Goal: Task Accomplishment & Management: Manage account settings

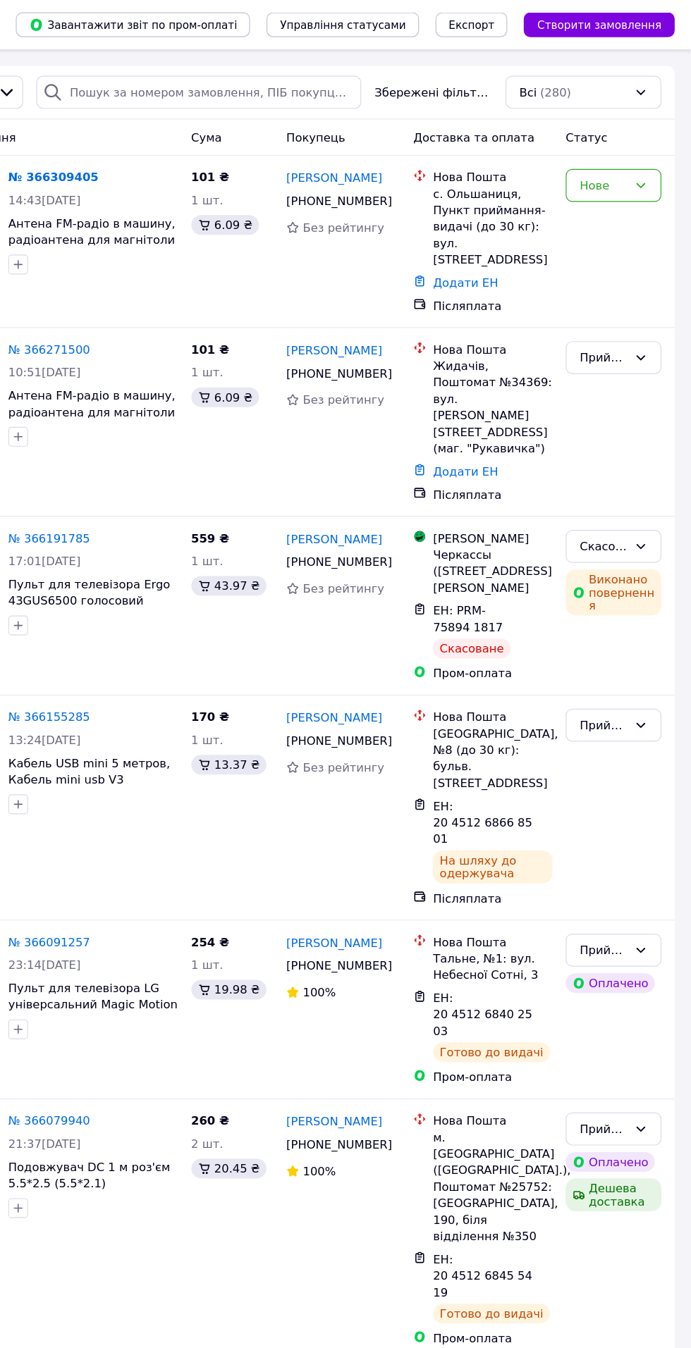
click at [648, 158] on icon at bounding box center [647, 158] width 11 height 11
click at [643, 177] on li "Прийнято" at bounding box center [624, 187] width 80 height 25
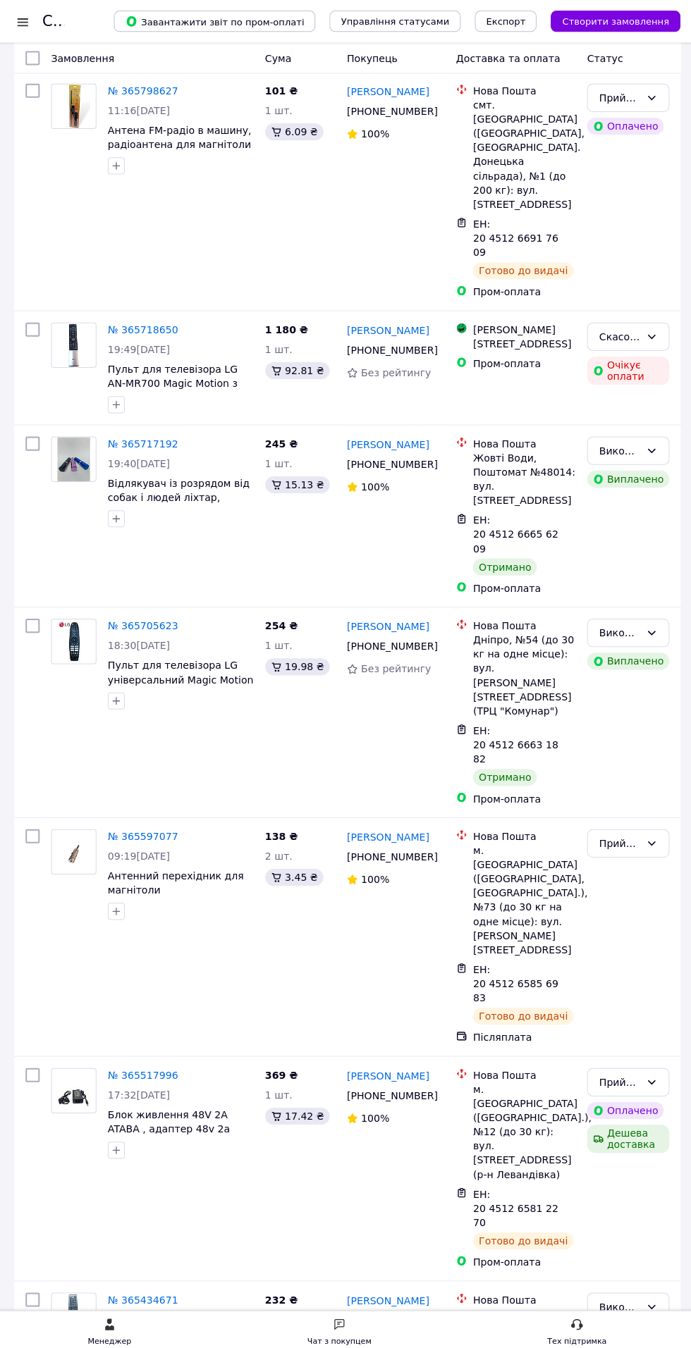
scroll to position [1987, 0]
click at [106, 821] on div "№ 365597077 09:19[DATE] Антенний перехідник для магнітоли" at bounding box center [151, 934] width 213 height 226
click at [122, 1066] on link "№ 365517996" at bounding box center [142, 1071] width 70 height 11
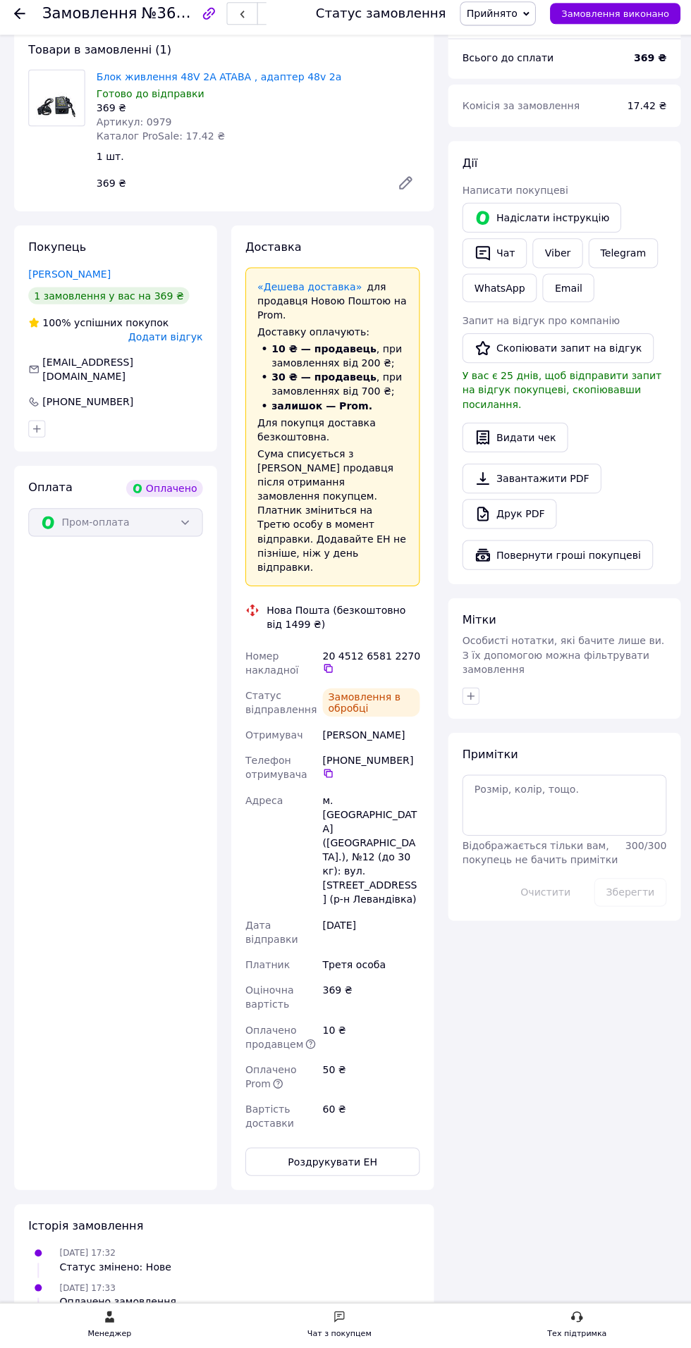
scroll to position [311, 0]
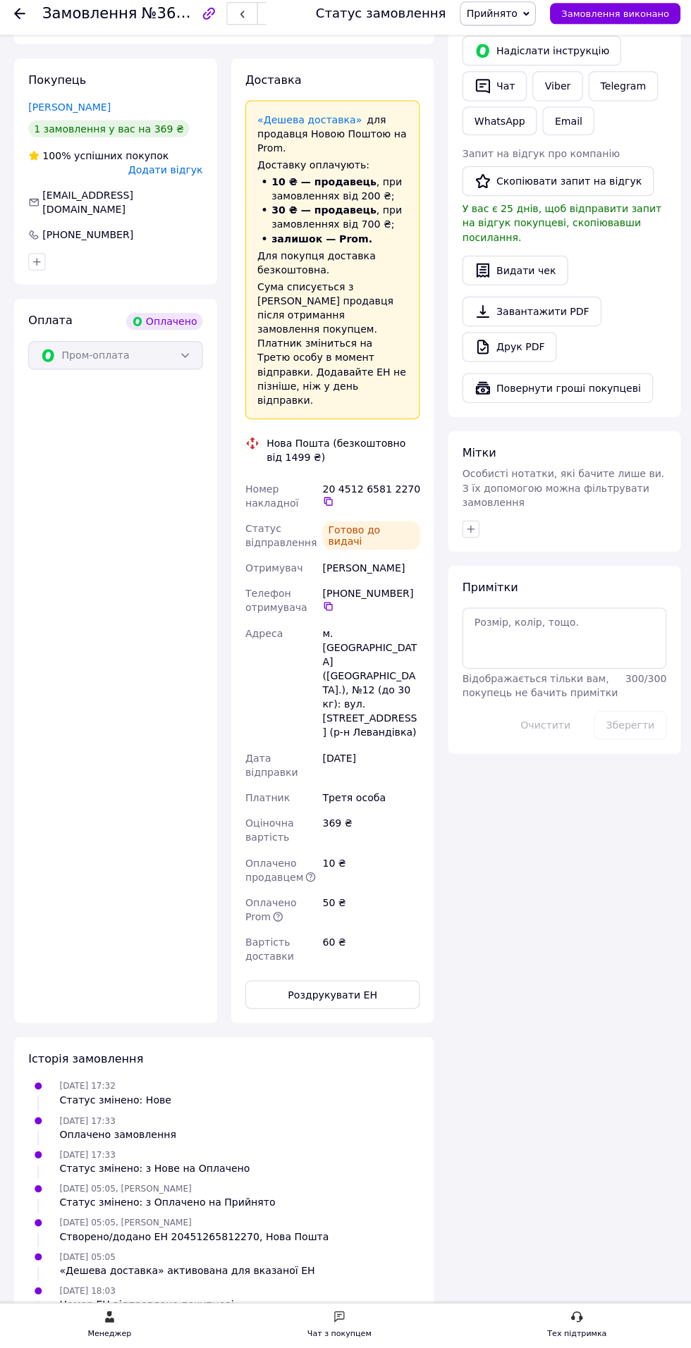
click at [326, 500] on icon at bounding box center [326, 505] width 11 height 11
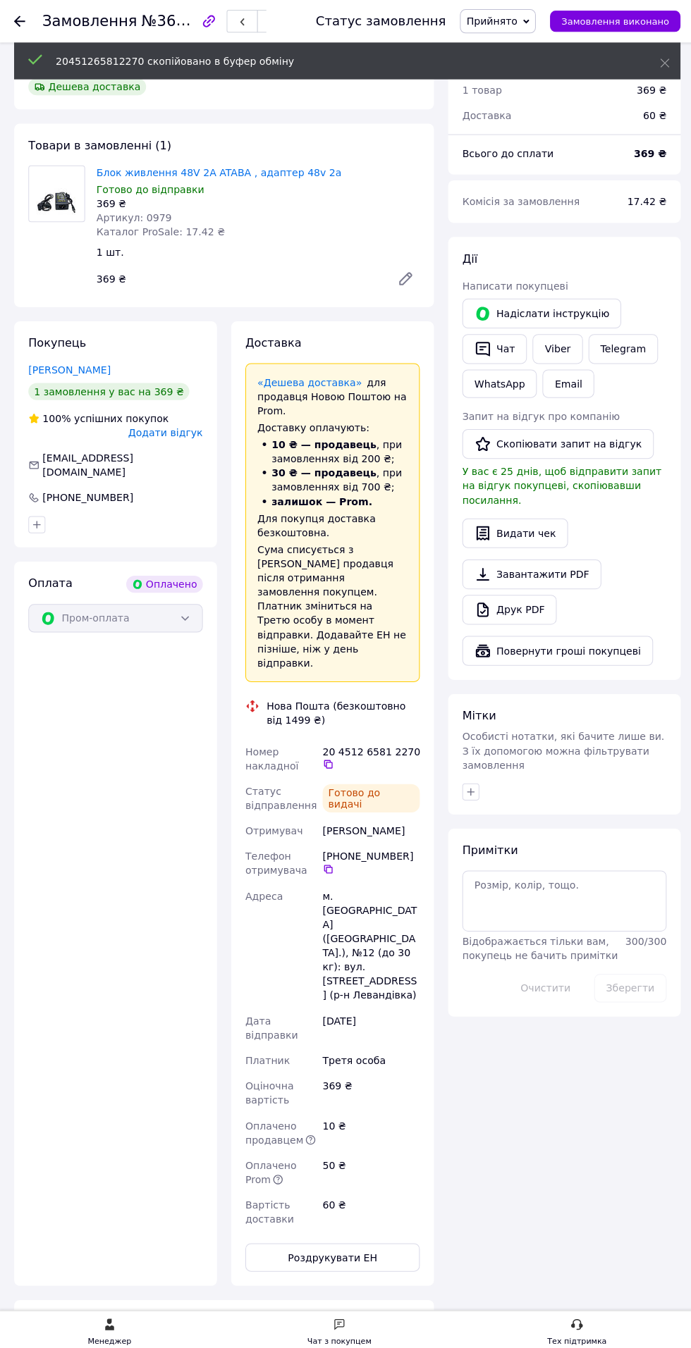
scroll to position [0, 0]
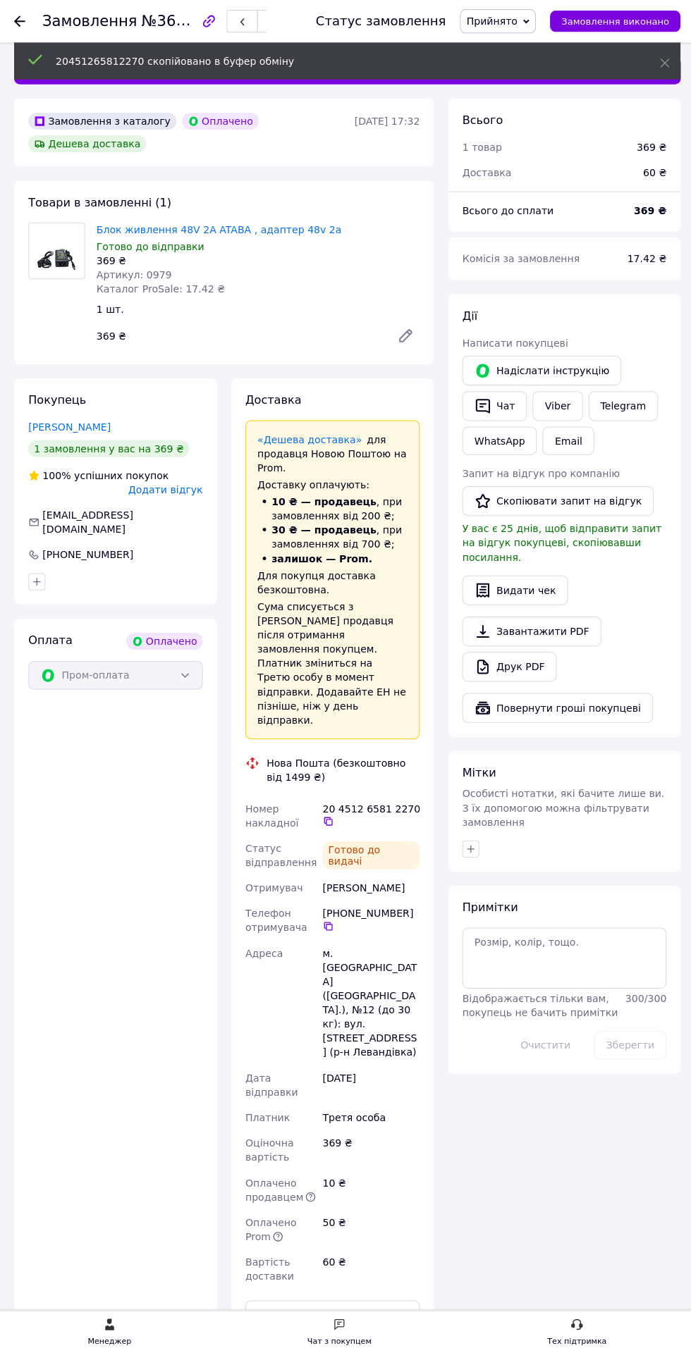
click at [550, 402] on link "Viber" at bounding box center [553, 404] width 49 height 30
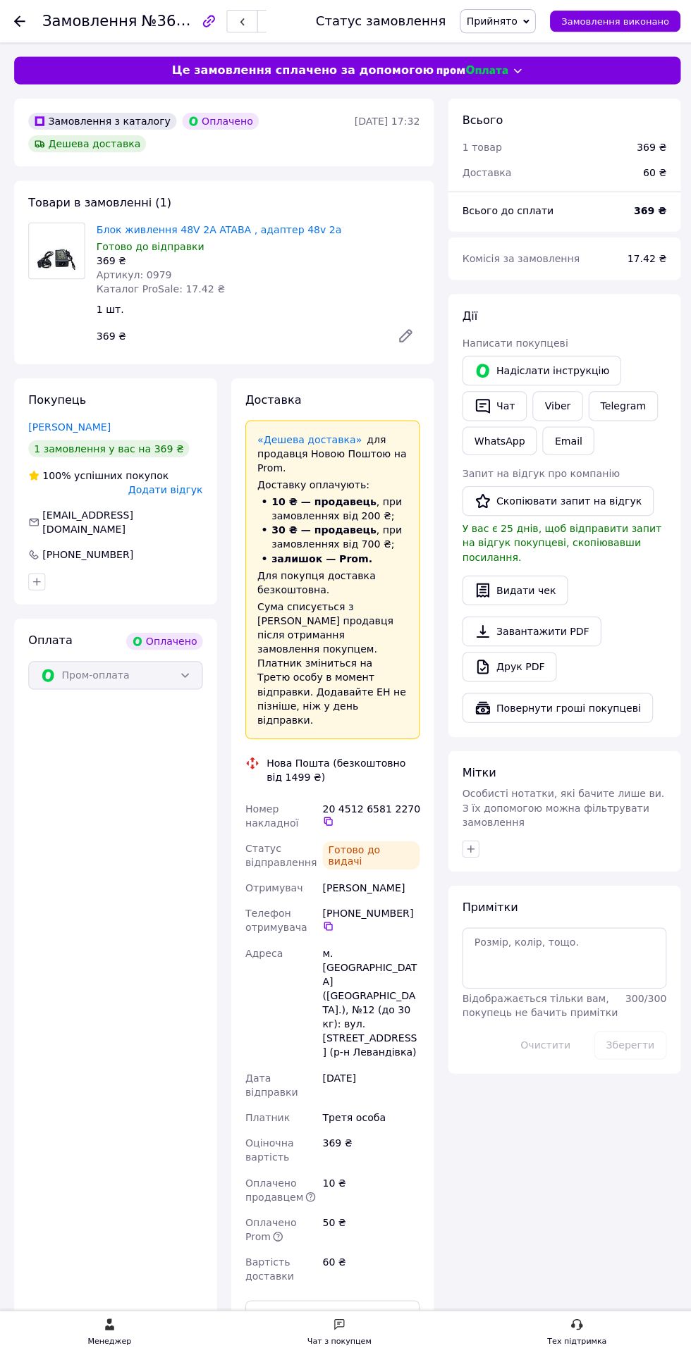
click at [479, 402] on icon "button" at bounding box center [480, 404] width 14 height 15
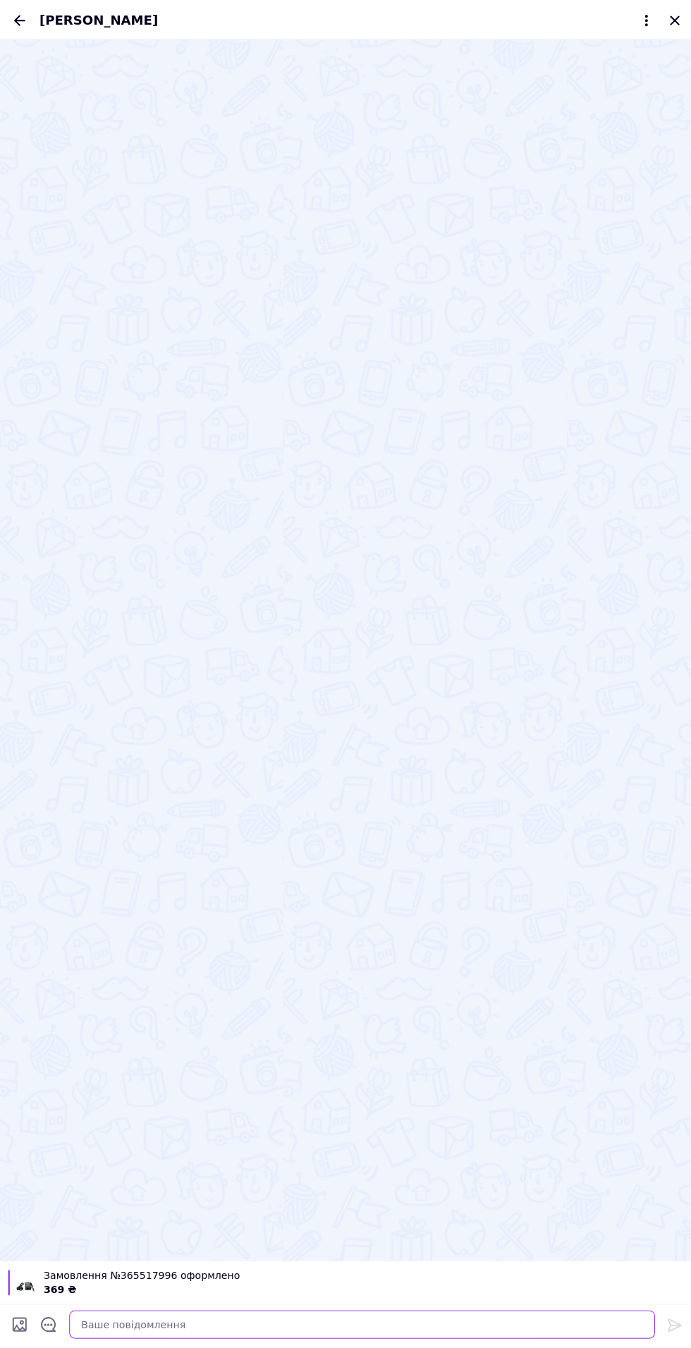
click at [174, 1317] on textarea at bounding box center [360, 1317] width 582 height 28
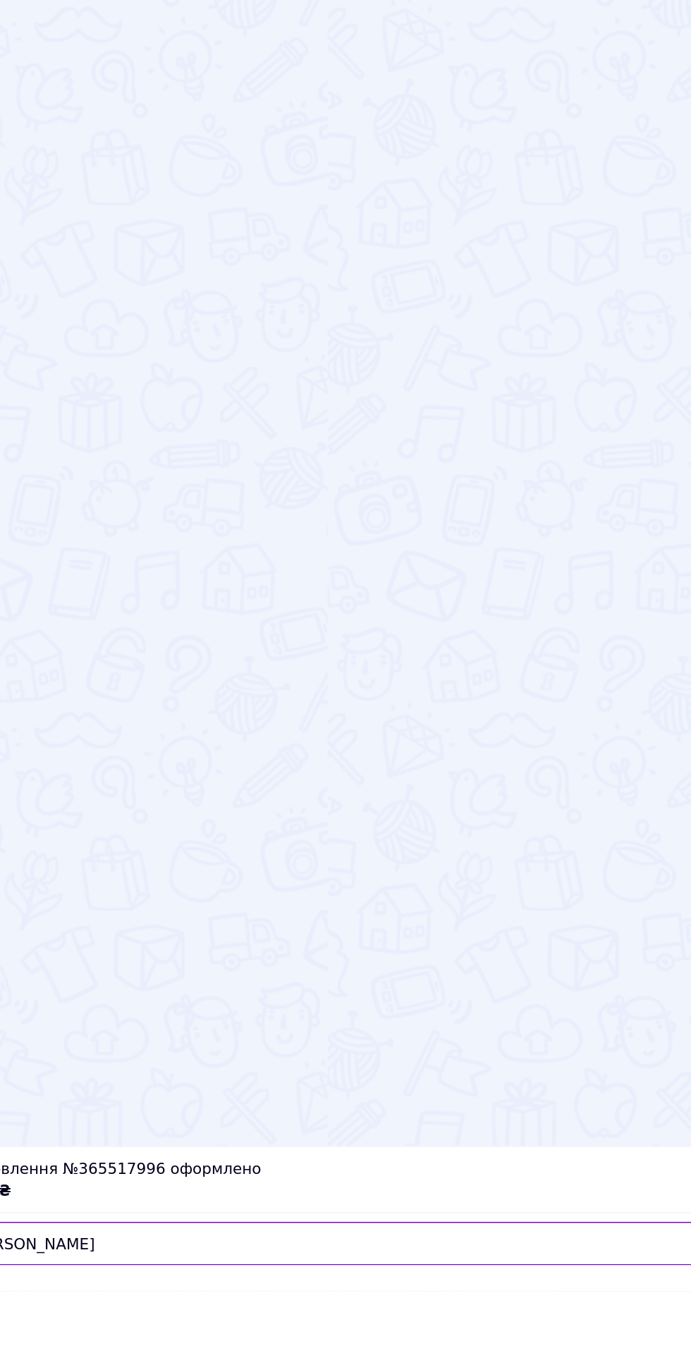
scroll to position [310, 0]
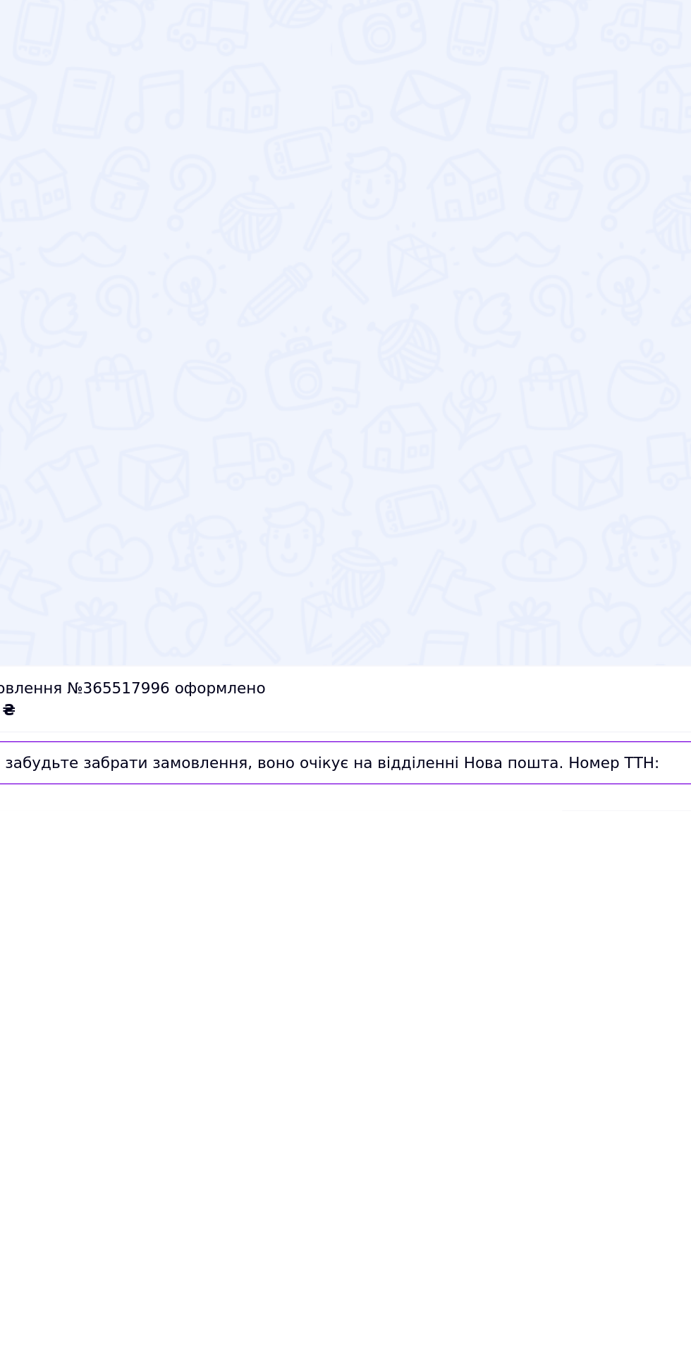
type textarea "Не забудьте забрати замовлення, воно очікує на відділенні Нова пошта. Номер ТТН…"
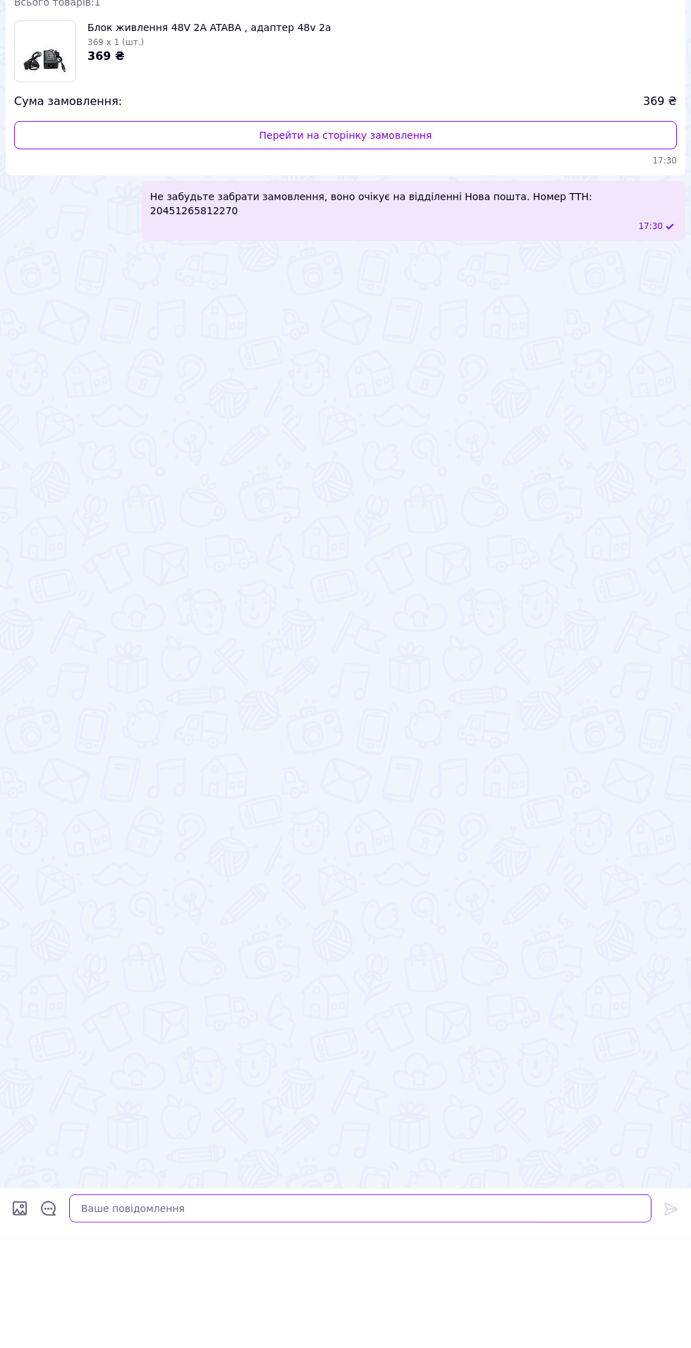
scroll to position [0, 0]
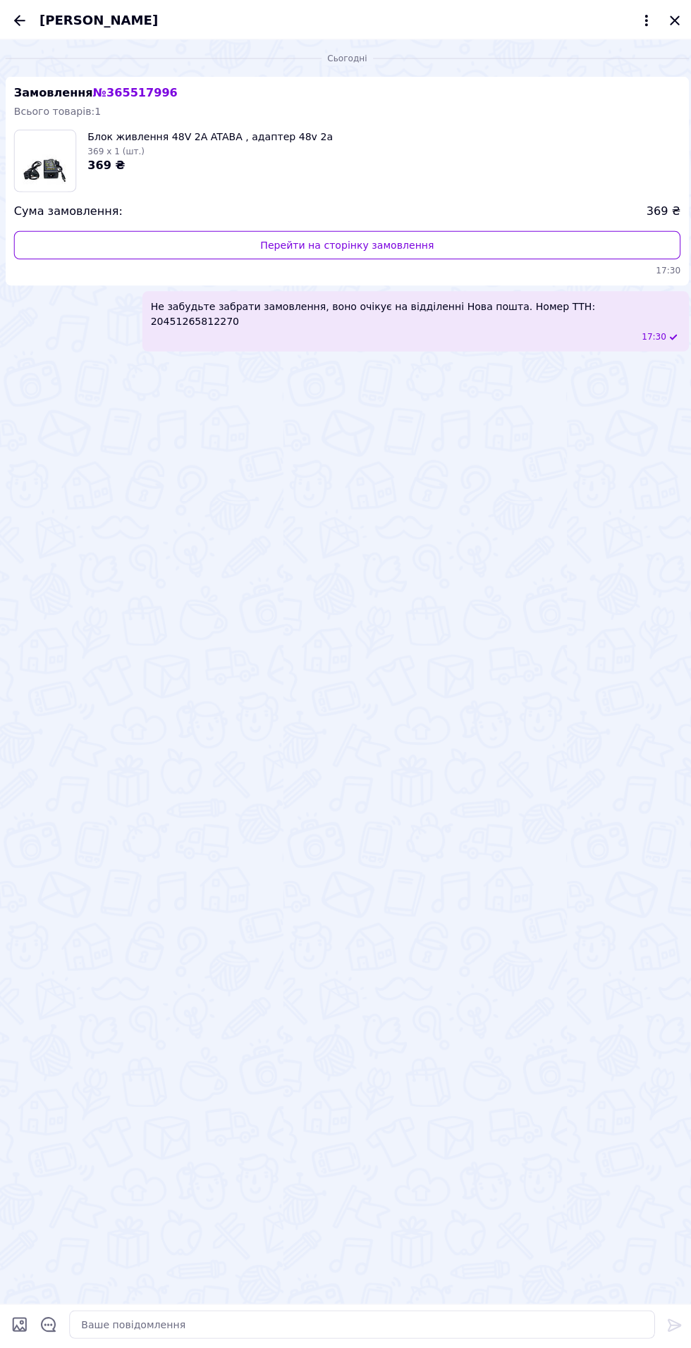
click at [28, 15] on div "[PERSON_NAME]" at bounding box center [345, 19] width 691 height 39
click at [20, 20] on icon "Назад" at bounding box center [19, 20] width 11 height 11
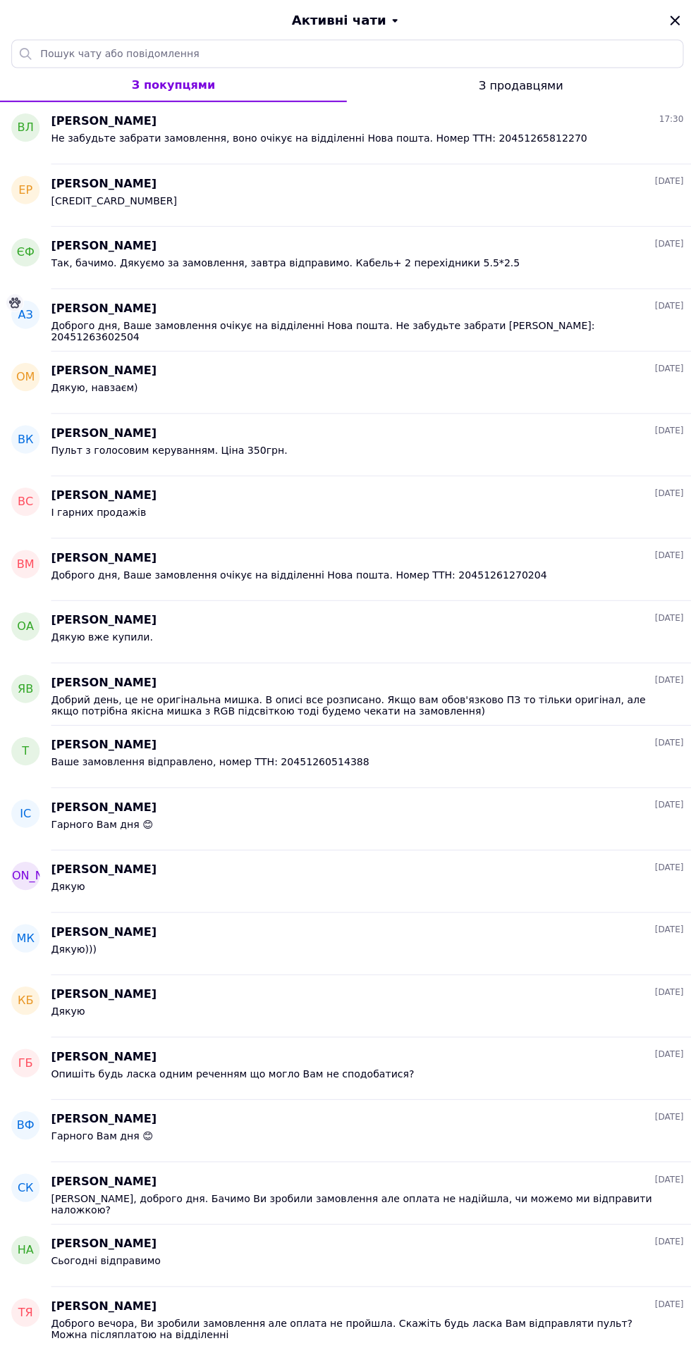
click at [21, 21] on div "Активні чати" at bounding box center [345, 19] width 691 height 39
